Goal: Task Accomplishment & Management: Manage account settings

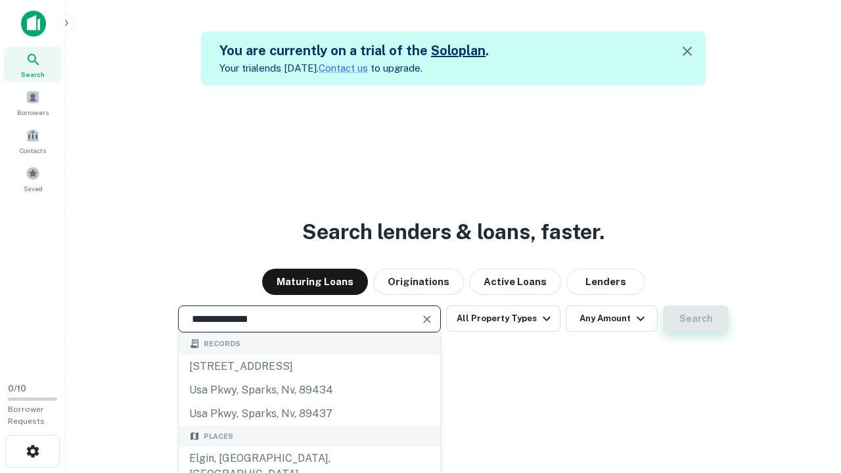
type input "**********"
click at [695, 318] on button "Search" at bounding box center [696, 318] width 66 height 26
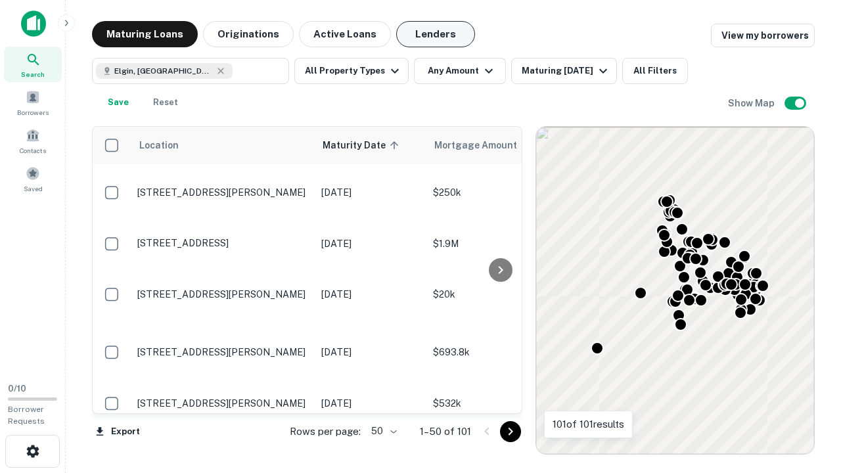
click at [435, 34] on button "Lenders" at bounding box center [435, 34] width 79 height 26
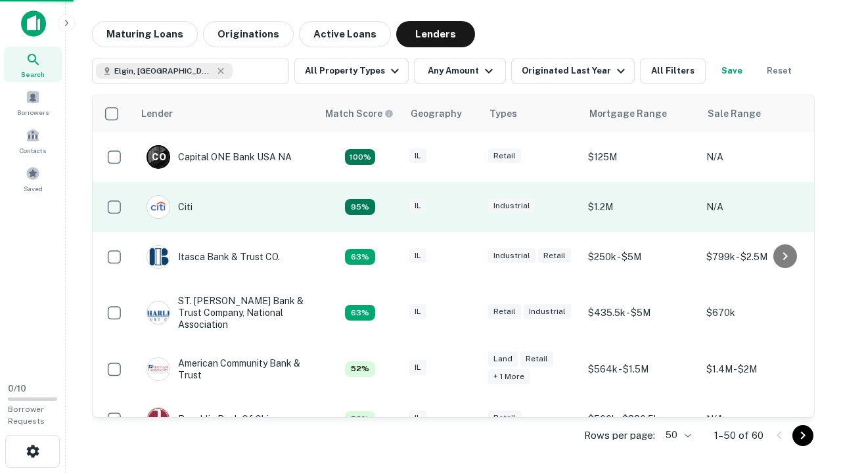
click at [466, 207] on div "IL" at bounding box center [442, 207] width 66 height 18
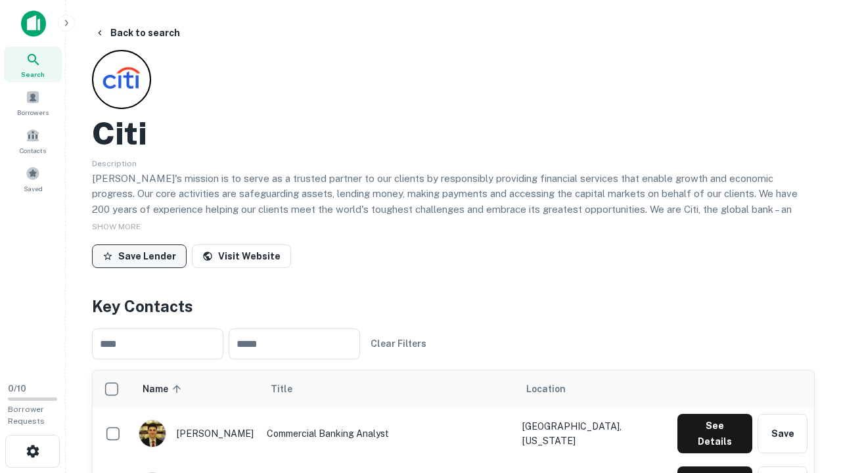
click at [139, 255] on button "Save Lender" at bounding box center [139, 256] width 95 height 24
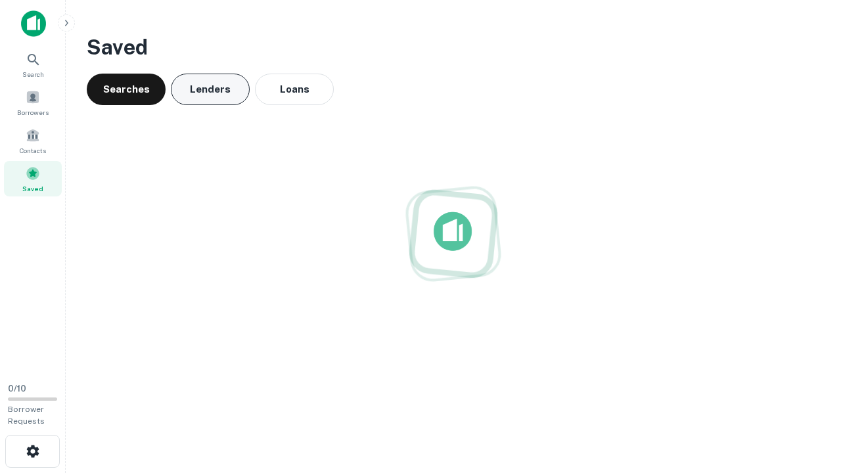
click at [210, 89] on button "Lenders" at bounding box center [210, 90] width 79 height 32
